Goal: Information Seeking & Learning: Learn about a topic

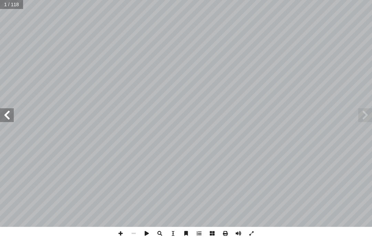
click at [362, 117] on span at bounding box center [365, 115] width 14 height 14
click at [12, 115] on span at bounding box center [7, 115] width 14 height 14
click at [13, 113] on span at bounding box center [7, 115] width 14 height 14
click at [11, 115] on span at bounding box center [7, 115] width 14 height 14
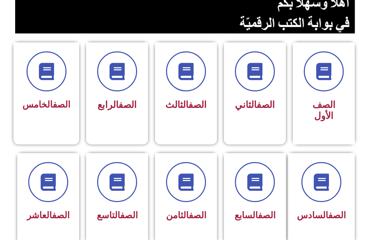
scroll to position [151, 0]
click at [247, 206] on div "الصف السابع" at bounding box center [255, 193] width 44 height 62
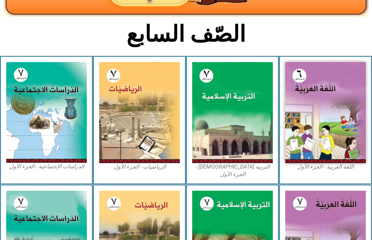
scroll to position [138, 0]
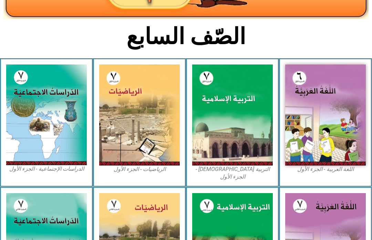
click at [261, 156] on img at bounding box center [232, 114] width 81 height 101
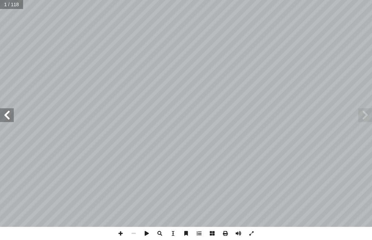
click at [349, 231] on div "ة َّ ي ِ لام ْ س إ ال� ُ ة َ ي ِ ب ْ ر َّ الت ليف: أ فريق الت� ٧ ُ زء ُ الج ل َ…" at bounding box center [186, 120] width 372 height 240
click at [341, 234] on div "ة َّ ي ِ لام ْ س إ ال� ُ ة َ ي ِ ب ْ ر َّ الت ليف: أ فريق الت� ٧ ُ زء ُ الج ل َ…" at bounding box center [186, 120] width 372 height 240
click at [11, 118] on span at bounding box center [7, 115] width 14 height 14
click at [10, 114] on span at bounding box center [7, 115] width 14 height 14
click at [11, 108] on span at bounding box center [7, 115] width 14 height 14
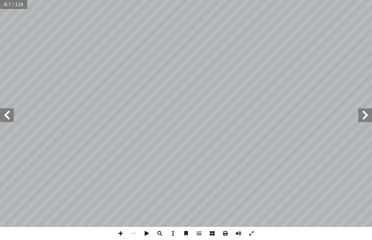
click at [364, 112] on span at bounding box center [365, 115] width 14 height 14
click at [365, 114] on span at bounding box center [365, 115] width 14 height 14
click at [363, 114] on span at bounding box center [365, 115] width 14 height 14
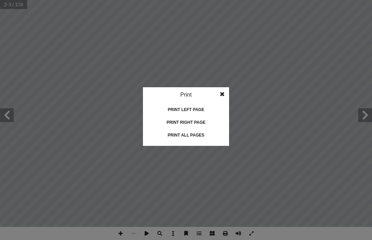
click at [194, 136] on div "Print all pages" at bounding box center [186, 135] width 69 height 11
